Goal: Transaction & Acquisition: Purchase product/service

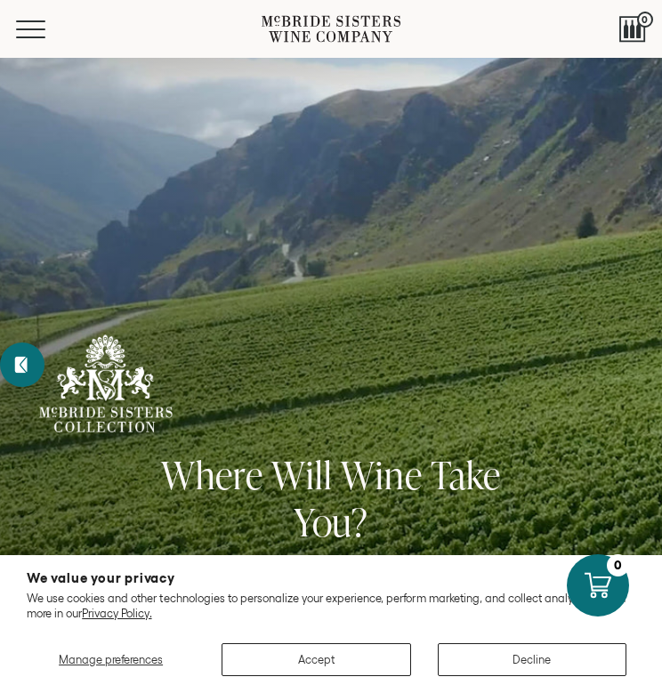
click at [221, 589] on div "We value your privacy We use cookies and other technologies to personalize your…" at bounding box center [331, 592] width 608 height 56
click at [273, 652] on button "Accept" at bounding box center [315, 659] width 189 height 33
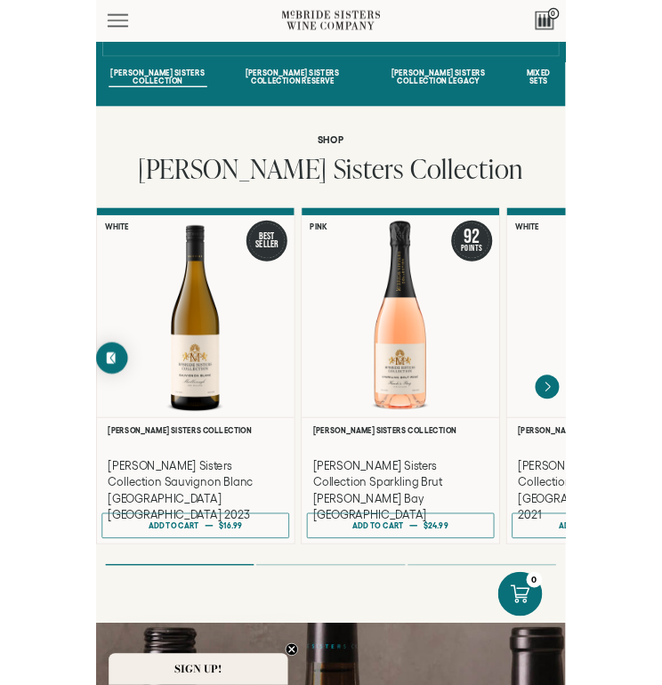
scroll to position [980, 0]
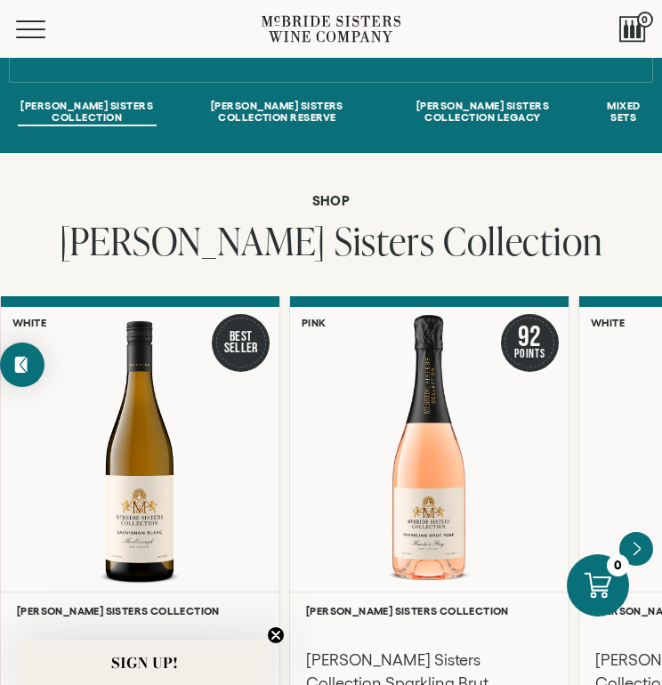
click at [305, 487] on div at bounding box center [429, 449] width 278 height 285
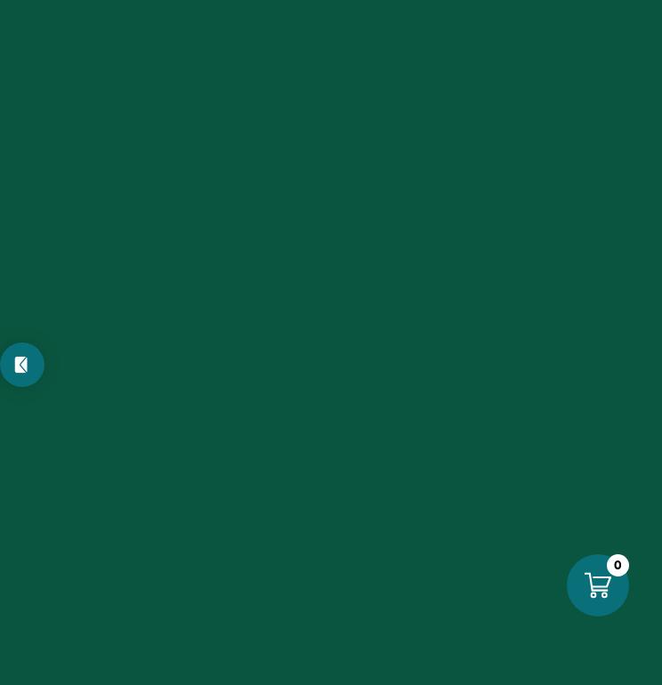
click at [22, 3] on div at bounding box center [331, 342] width 662 height 685
